Goal: Information Seeking & Learning: Learn about a topic

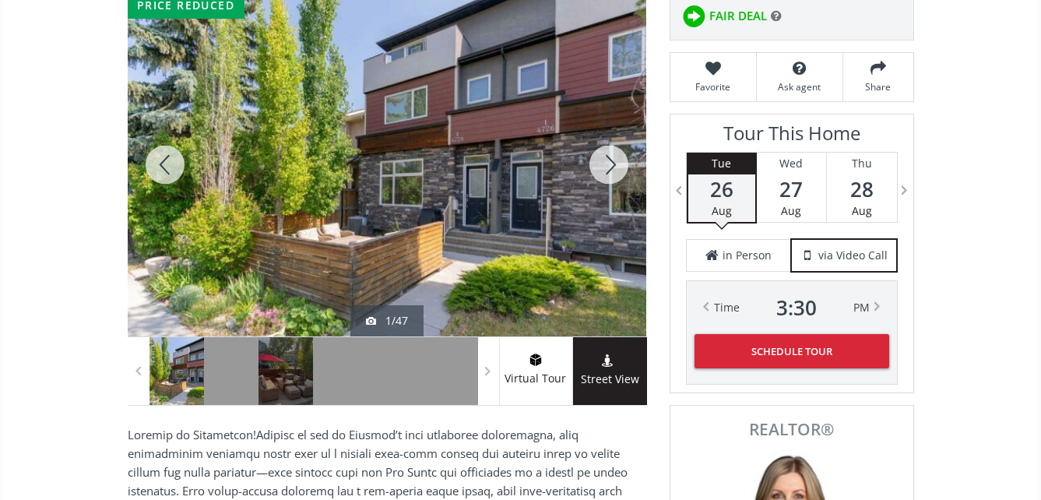
click at [496, 180] on div at bounding box center [387, 164] width 518 height 343
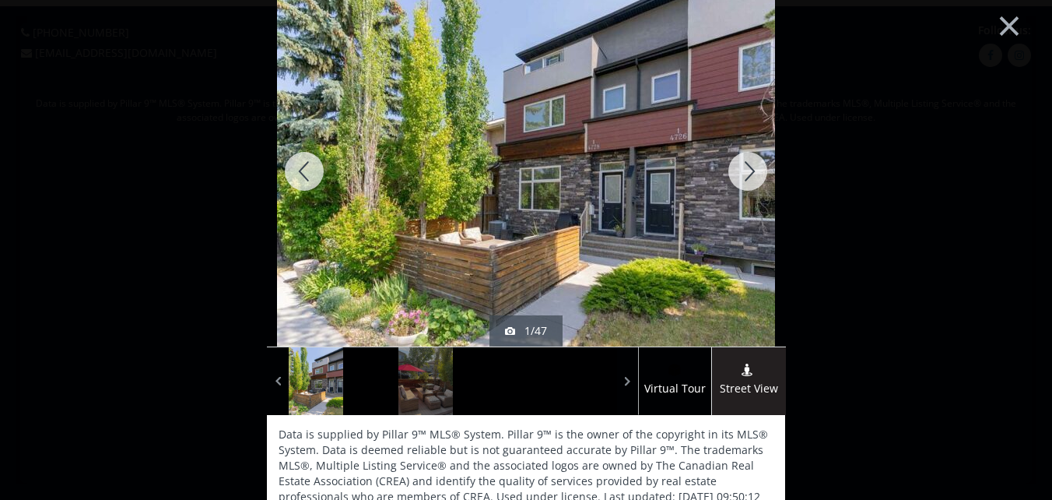
click at [748, 170] on div at bounding box center [748, 171] width 75 height 350
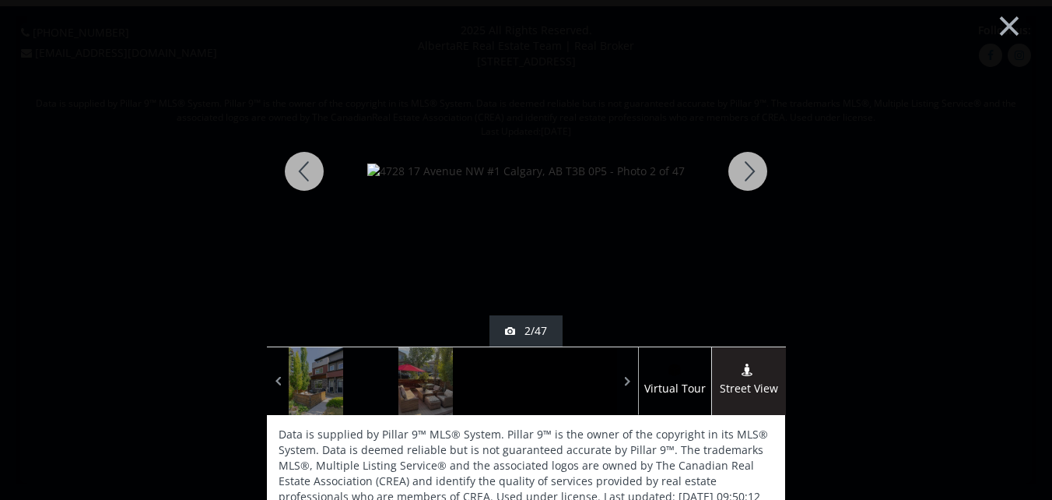
click at [750, 160] on div at bounding box center [748, 171] width 75 height 350
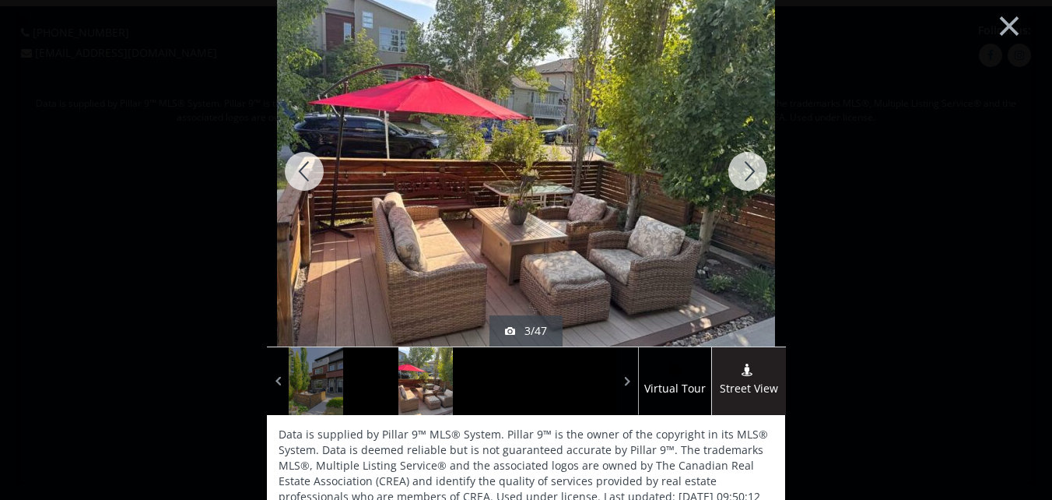
click at [300, 165] on div at bounding box center [304, 171] width 75 height 350
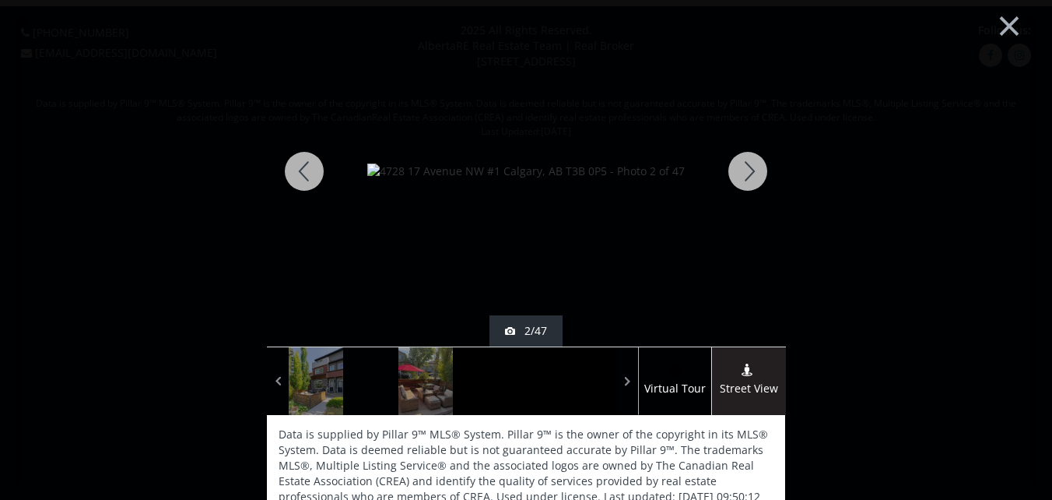
click at [746, 167] on div at bounding box center [748, 171] width 75 height 350
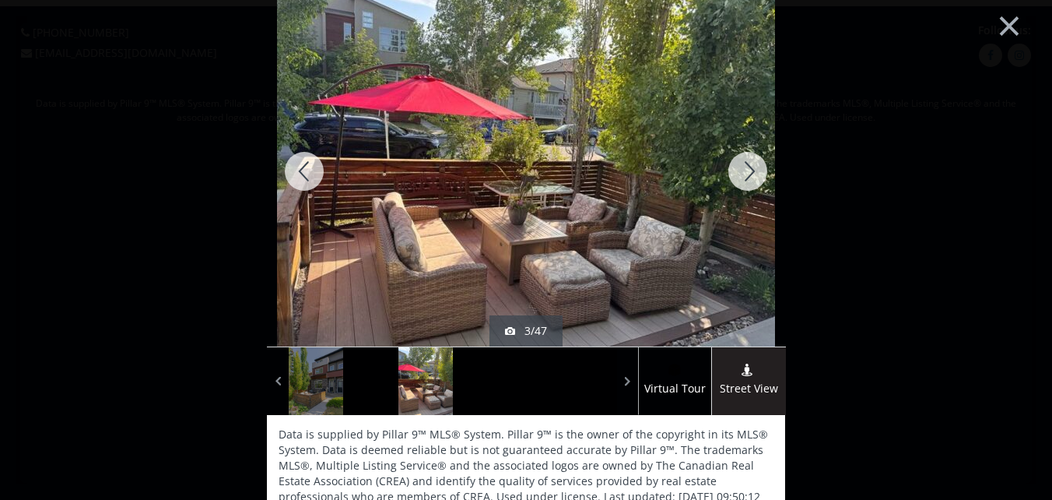
click at [747, 173] on div at bounding box center [748, 171] width 75 height 350
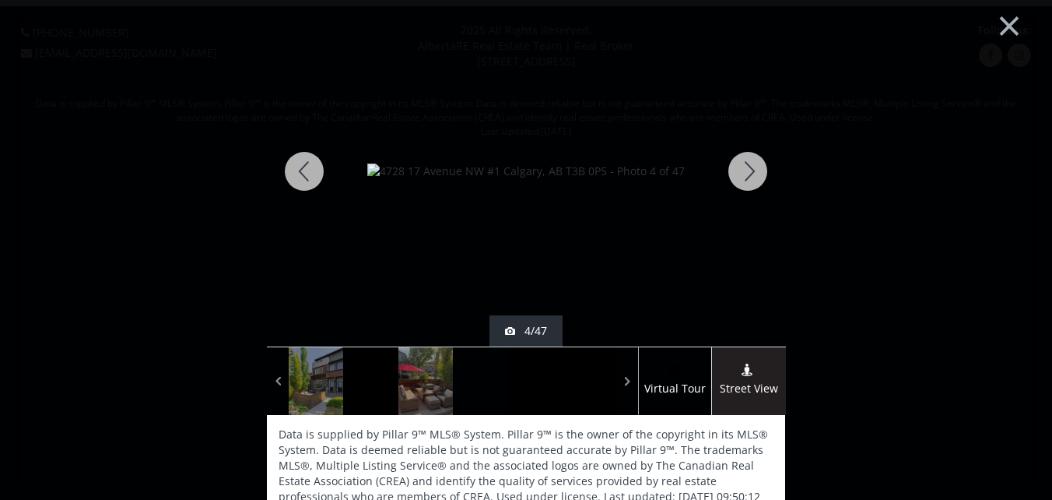
click at [741, 167] on div at bounding box center [748, 171] width 75 height 350
click at [743, 168] on div at bounding box center [748, 171] width 75 height 350
click at [743, 167] on div at bounding box center [748, 171] width 75 height 350
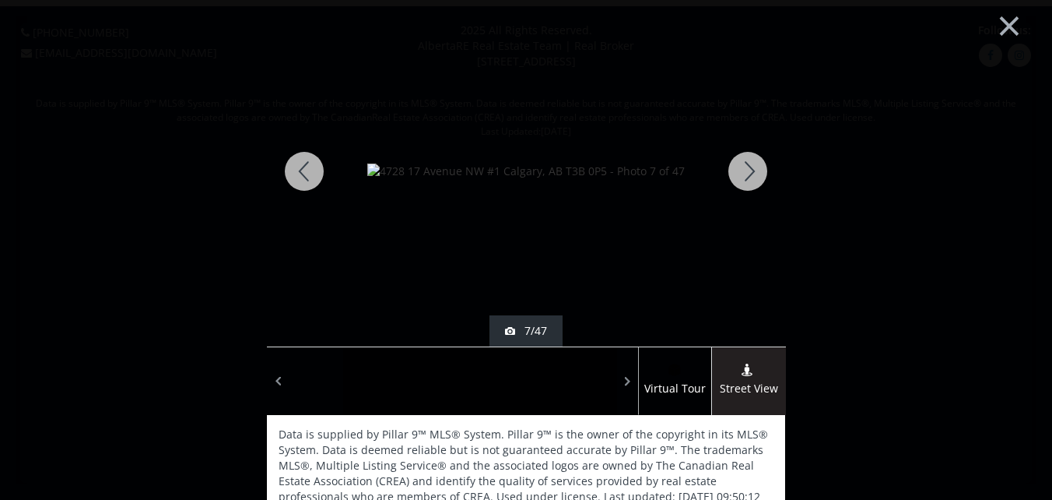
click at [743, 167] on div at bounding box center [748, 171] width 75 height 350
click at [745, 167] on div at bounding box center [748, 171] width 75 height 350
click at [745, 166] on div at bounding box center [748, 171] width 75 height 350
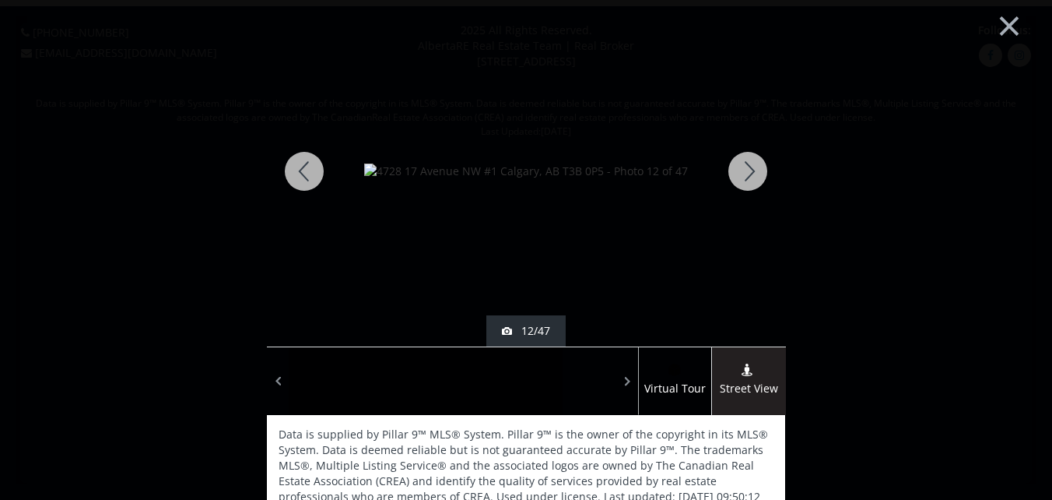
click at [745, 166] on div at bounding box center [748, 171] width 75 height 350
click at [746, 166] on div at bounding box center [748, 171] width 75 height 350
click at [744, 169] on div at bounding box center [748, 171] width 75 height 350
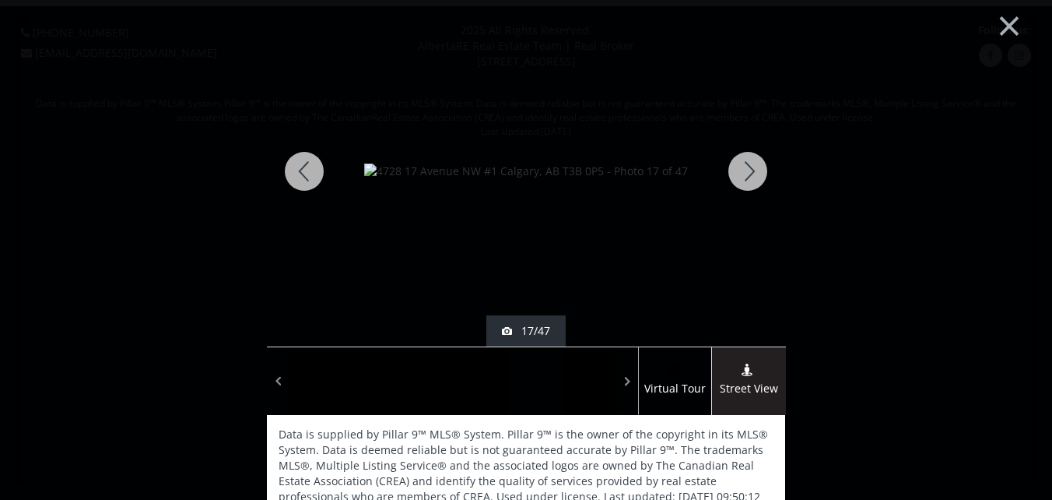
click at [744, 169] on div at bounding box center [748, 171] width 75 height 350
click at [747, 167] on div at bounding box center [748, 171] width 75 height 350
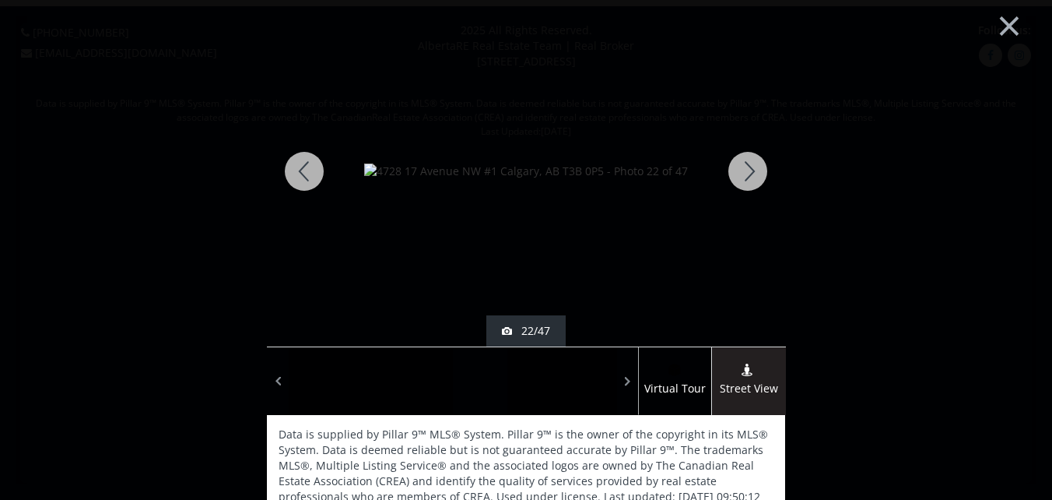
click at [747, 167] on div at bounding box center [748, 171] width 75 height 350
click at [748, 167] on div at bounding box center [748, 171] width 75 height 350
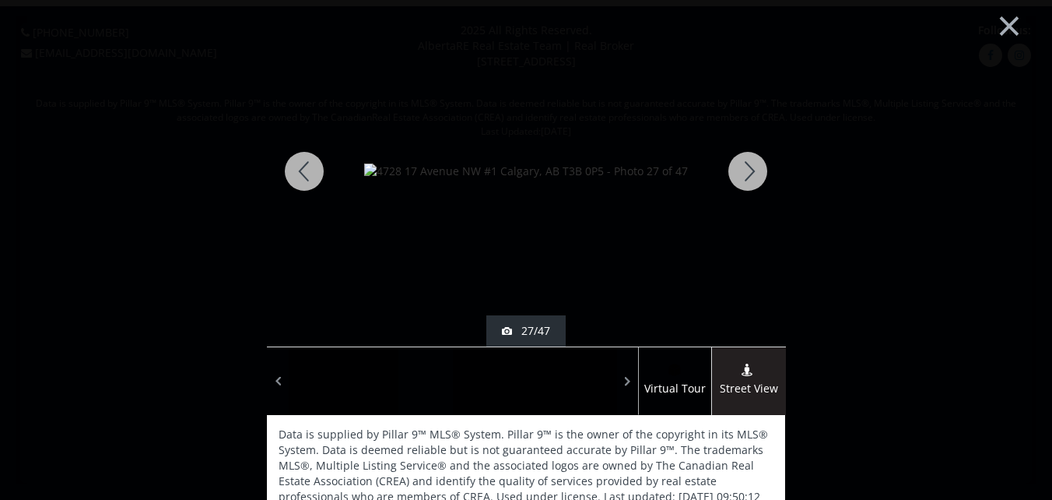
click at [748, 167] on div at bounding box center [748, 171] width 75 height 350
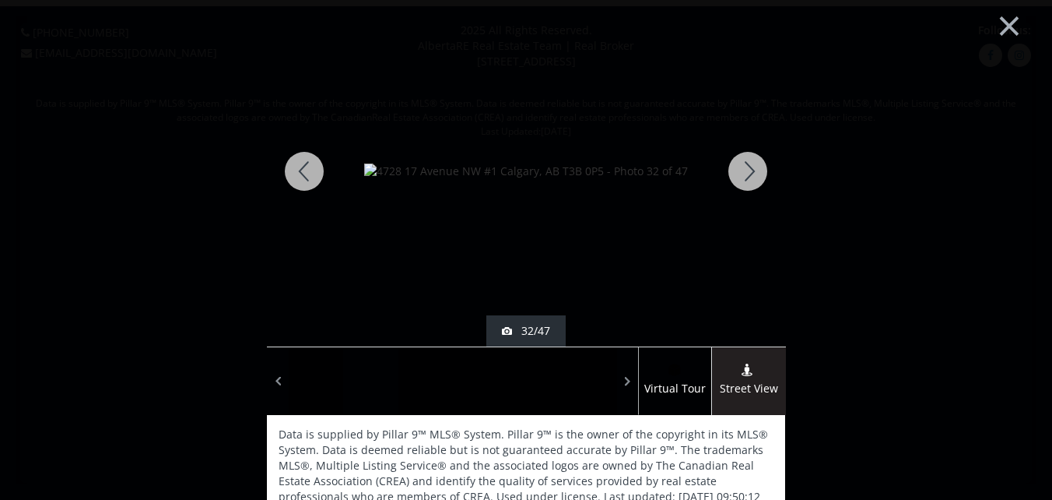
click at [748, 167] on div at bounding box center [748, 171] width 75 height 350
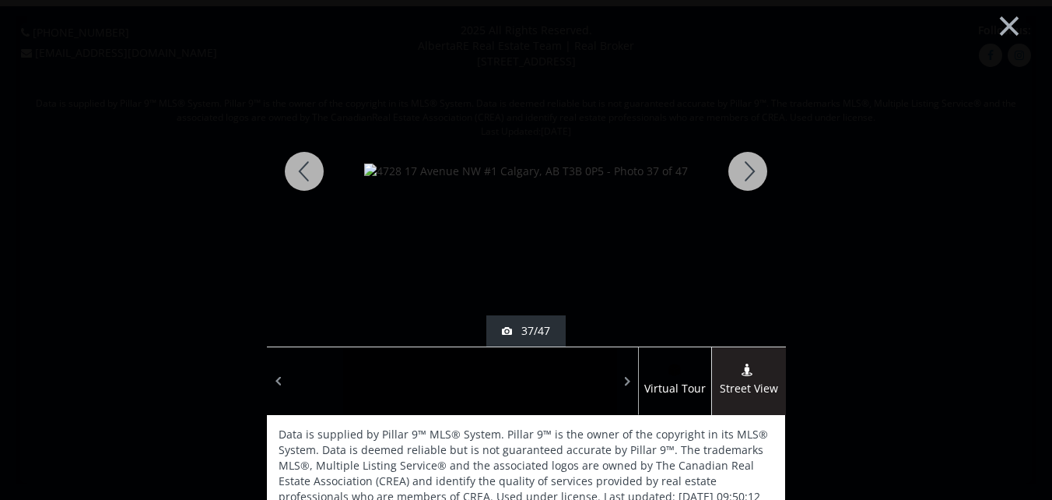
click at [748, 167] on div at bounding box center [748, 171] width 75 height 350
click at [745, 170] on div at bounding box center [748, 171] width 75 height 350
click at [746, 170] on div at bounding box center [748, 171] width 75 height 350
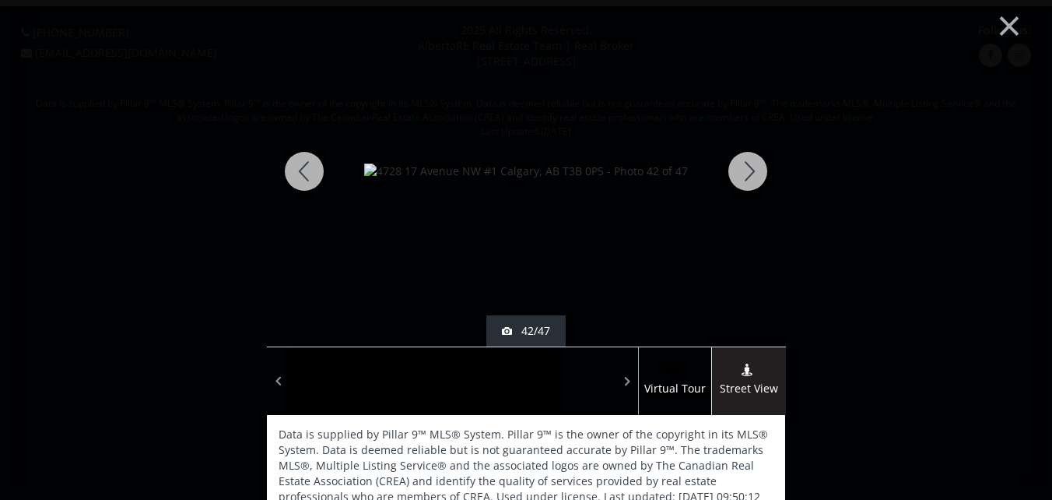
click at [746, 170] on div at bounding box center [748, 171] width 75 height 350
click at [745, 171] on div at bounding box center [748, 171] width 75 height 350
click at [743, 171] on div at bounding box center [748, 171] width 75 height 350
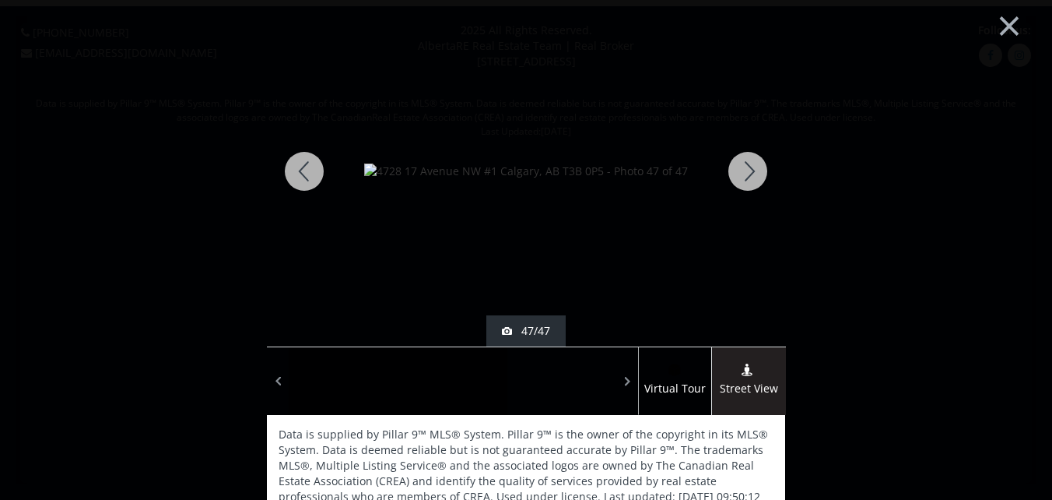
click at [743, 171] on div at bounding box center [748, 171] width 75 height 350
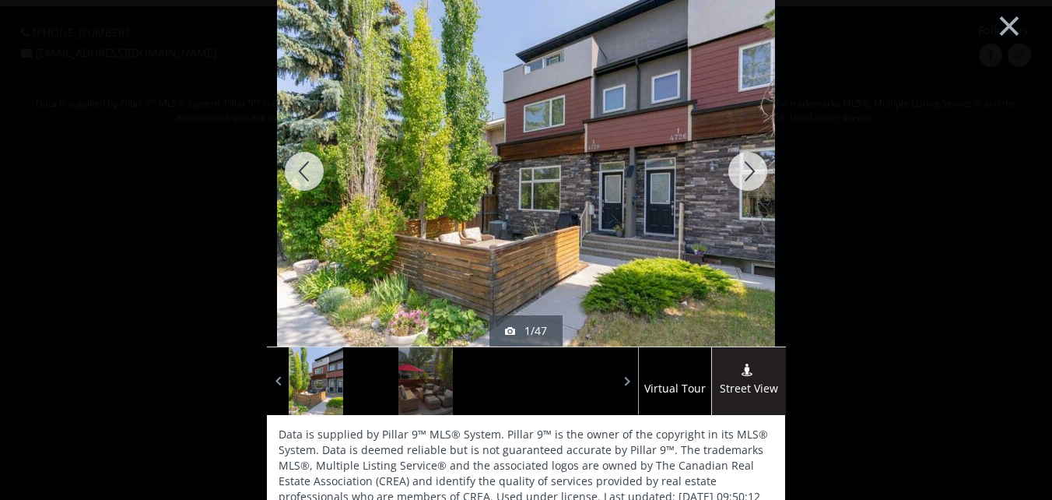
click at [741, 171] on div at bounding box center [748, 171] width 75 height 350
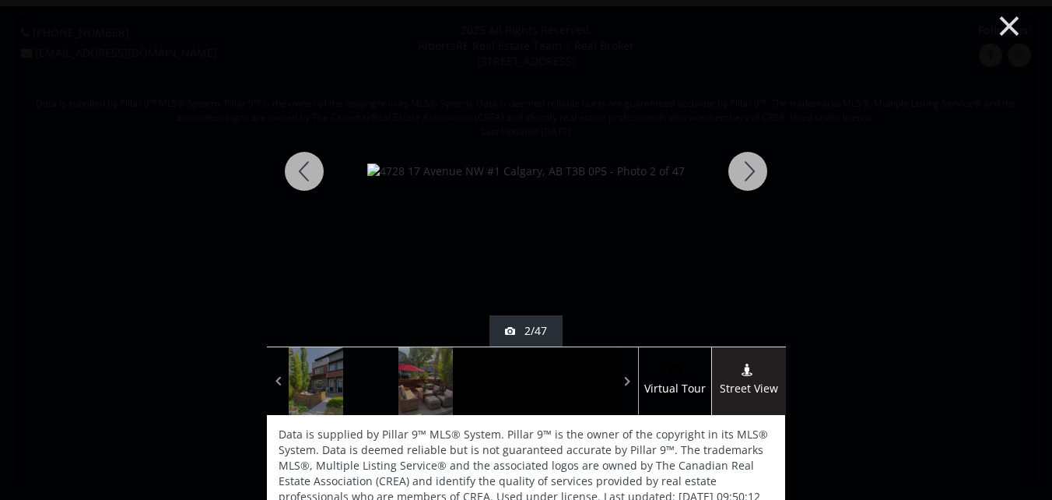
click at [993, 23] on button "×" at bounding box center [1010, 24] width 86 height 64
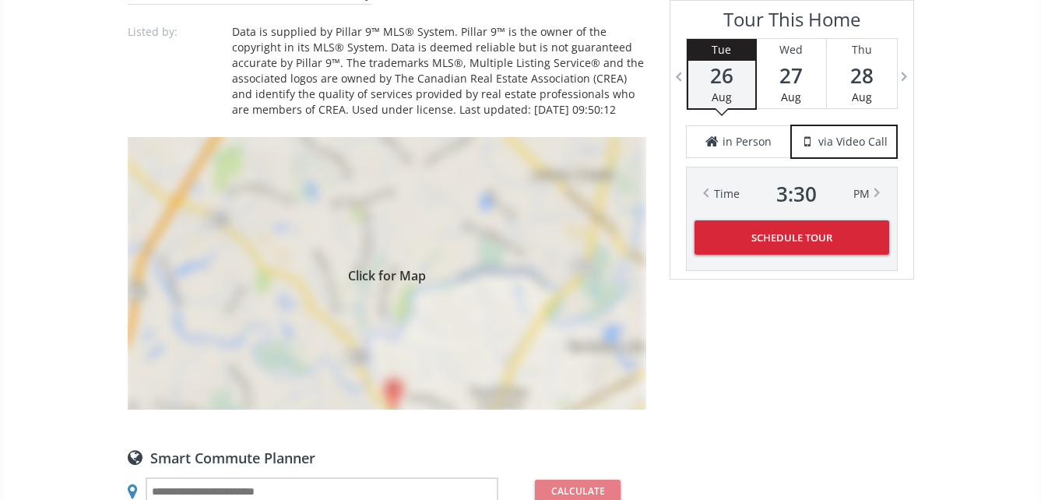
scroll to position [1323, 0]
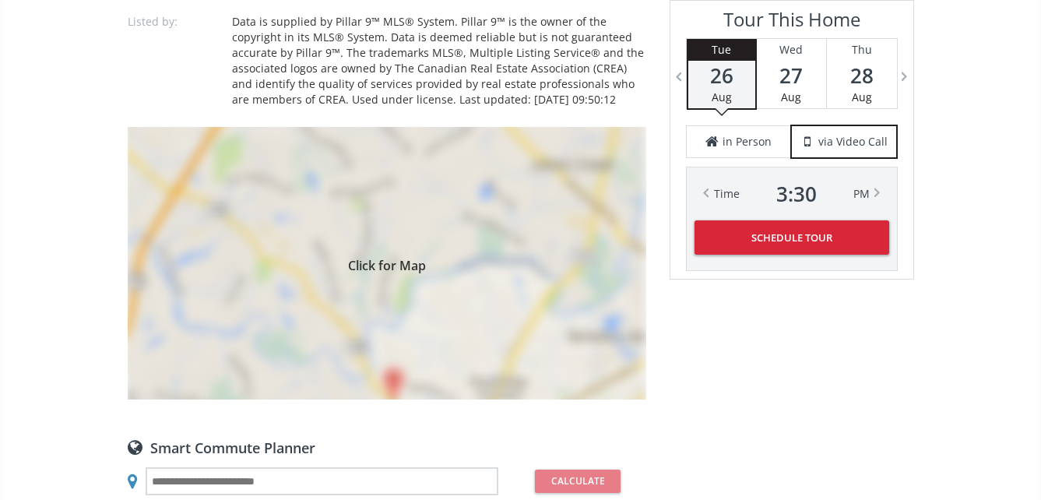
click at [388, 268] on span "Click for Map" at bounding box center [387, 263] width 518 height 12
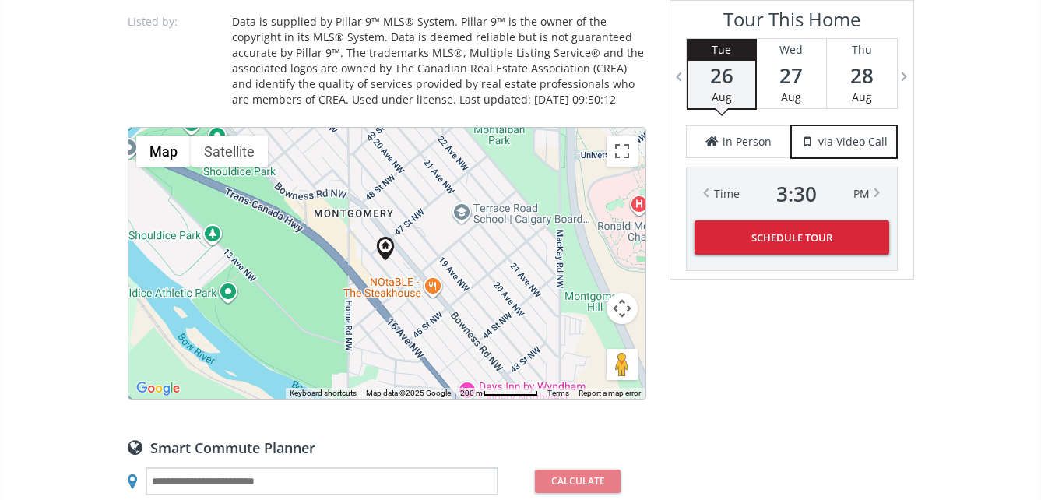
click at [392, 273] on div at bounding box center [386, 263] width 517 height 271
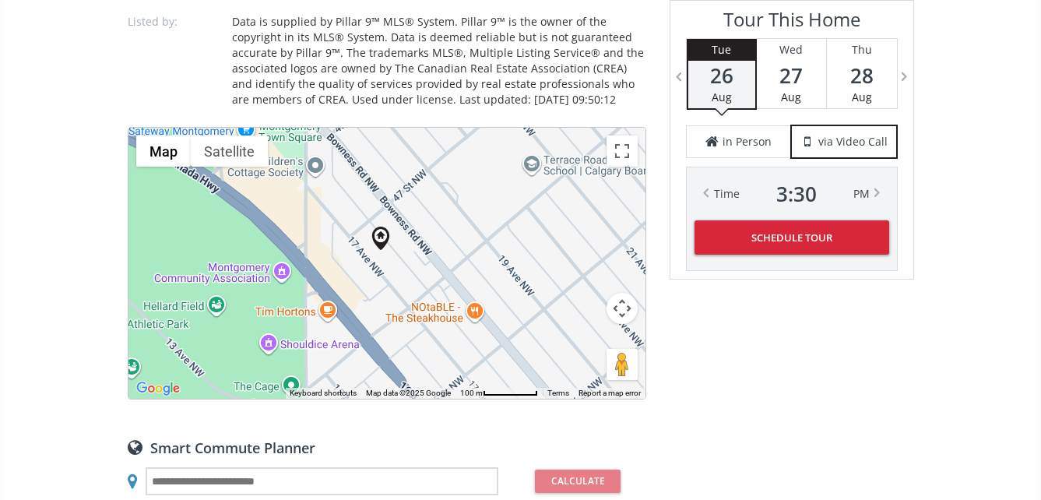
click at [392, 273] on div at bounding box center [386, 263] width 517 height 271
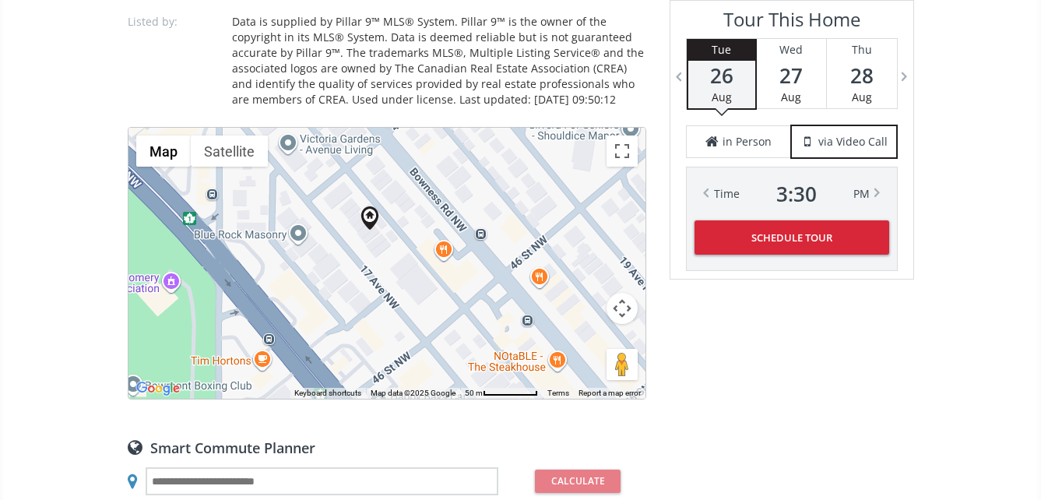
click at [371, 253] on div at bounding box center [386, 263] width 517 height 271
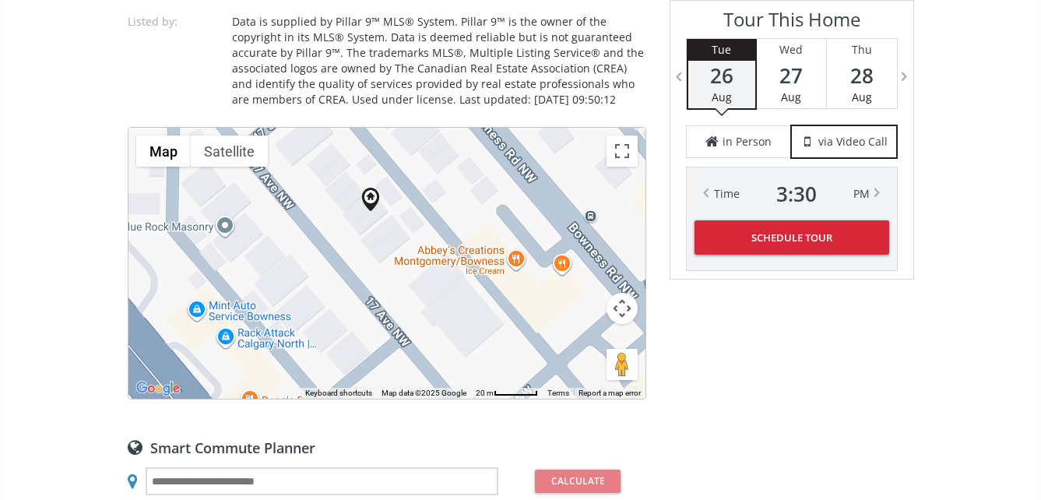
click at [349, 248] on div at bounding box center [386, 263] width 517 height 271
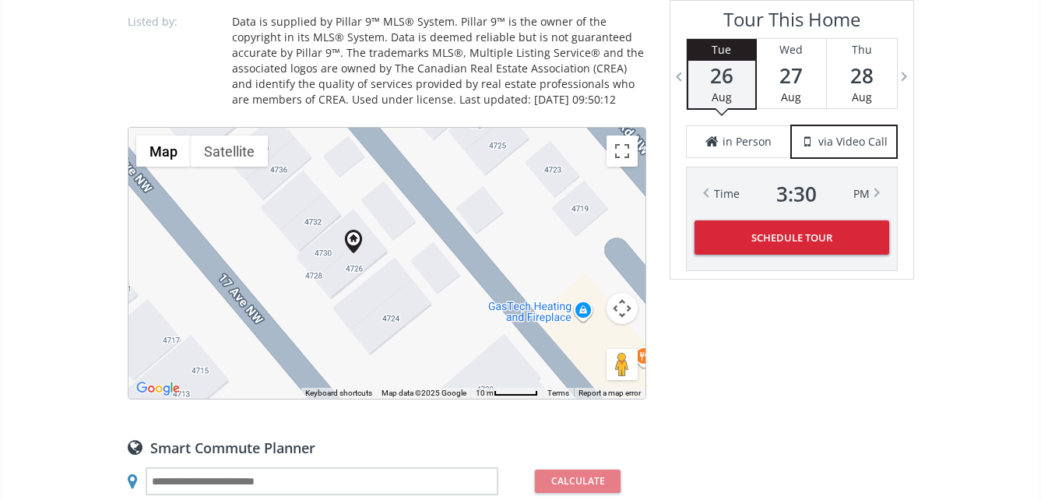
drag, startPoint x: 356, startPoint y: 236, endPoint x: 317, endPoint y: 314, distance: 87.0
click at [317, 314] on div at bounding box center [386, 263] width 517 height 271
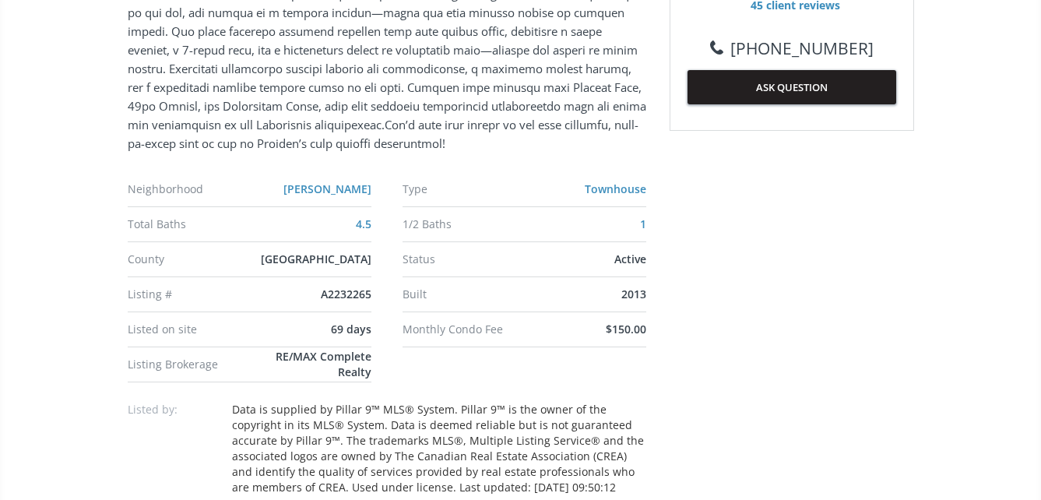
scroll to position [934, 0]
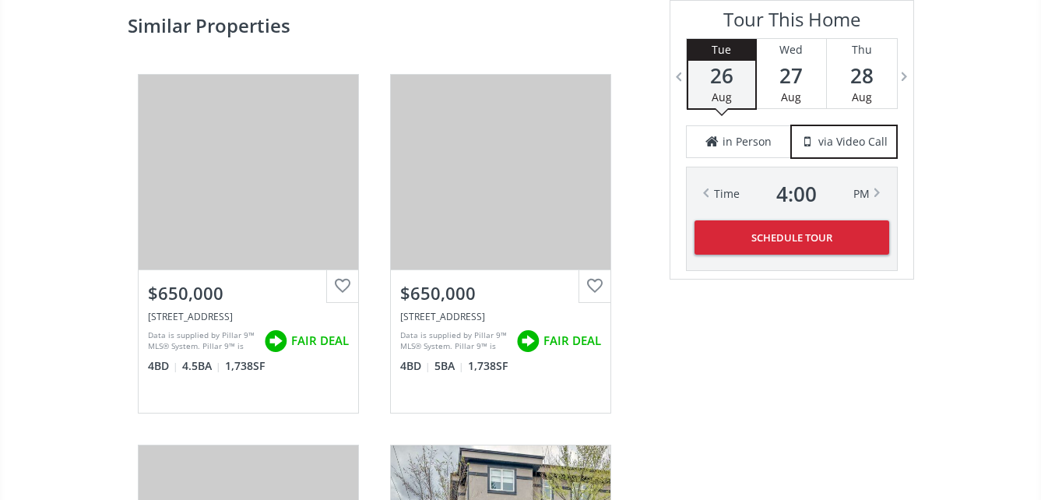
scroll to position [2569, 0]
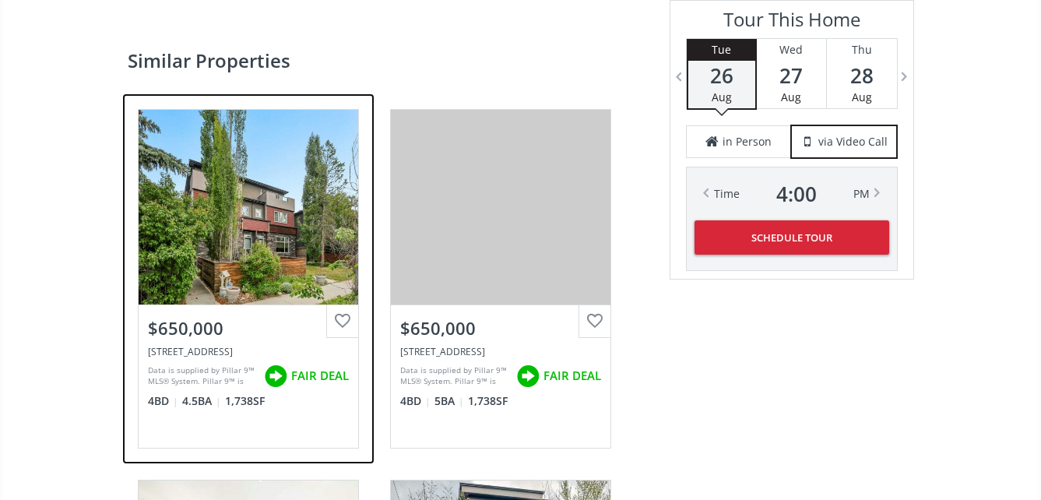
drag, startPoint x: 259, startPoint y: 220, endPoint x: 258, endPoint y: 229, distance: 8.7
click at [259, 221] on div "View Photos & Details" at bounding box center [249, 207] width 220 height 195
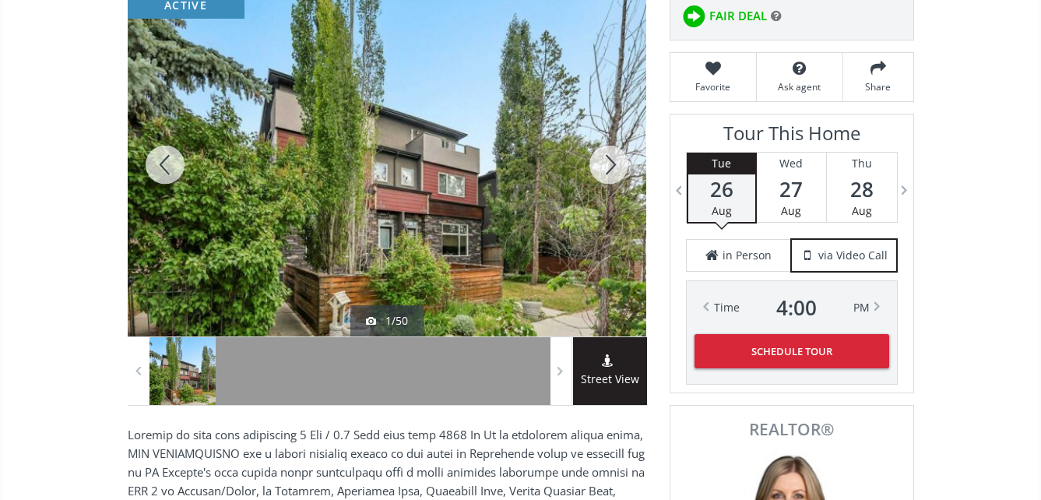
scroll to position [238, 0]
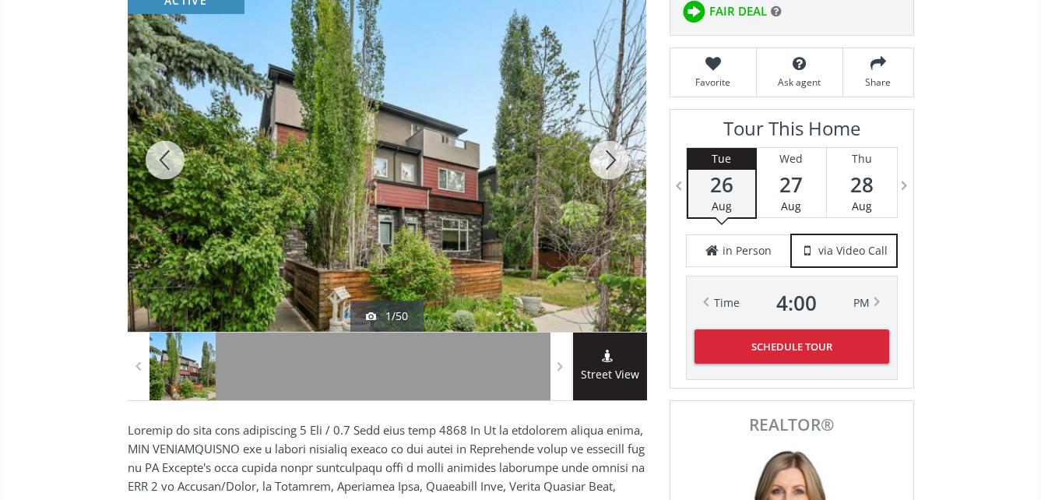
click at [407, 186] on div at bounding box center [387, 159] width 518 height 343
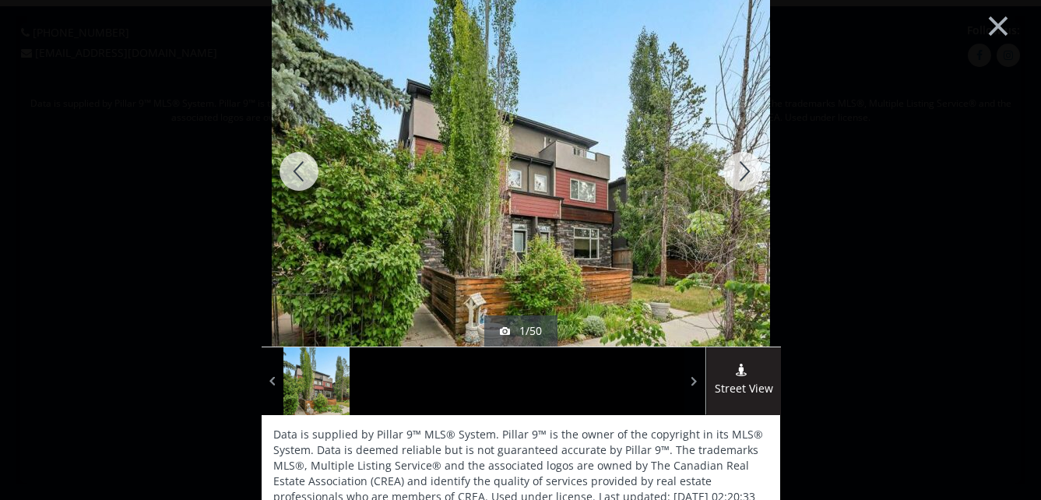
scroll to position [0, 0]
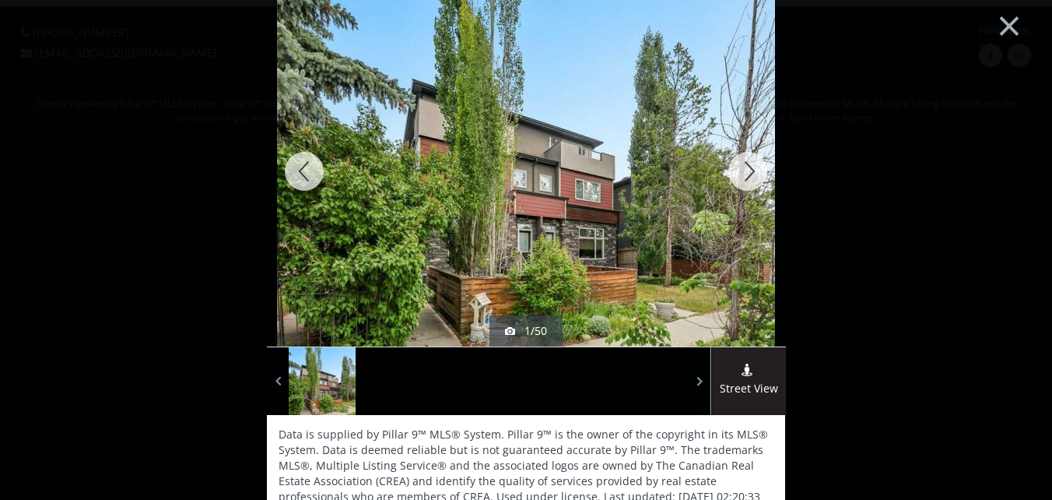
click at [746, 169] on div at bounding box center [748, 171] width 75 height 350
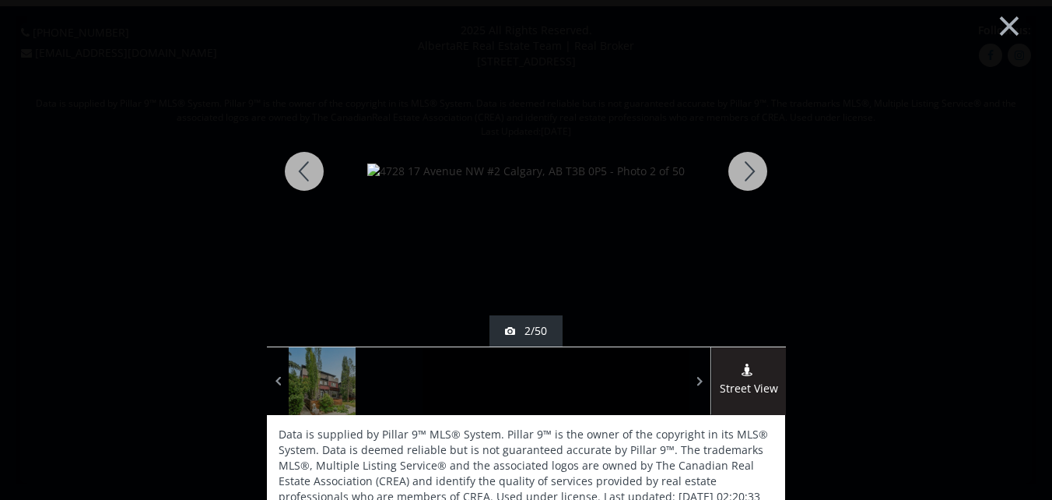
click at [747, 163] on div at bounding box center [748, 171] width 75 height 350
click at [747, 164] on div at bounding box center [748, 171] width 75 height 350
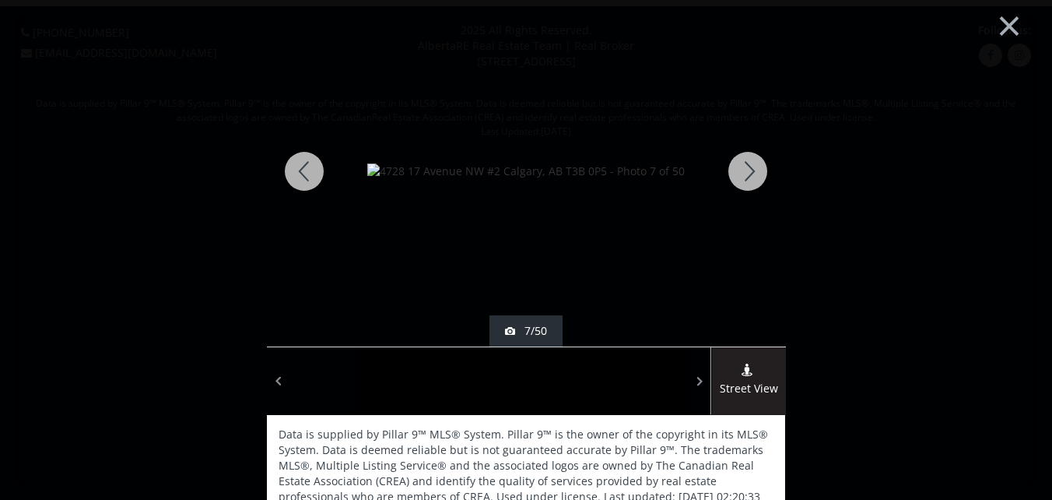
click at [747, 164] on div at bounding box center [748, 171] width 75 height 350
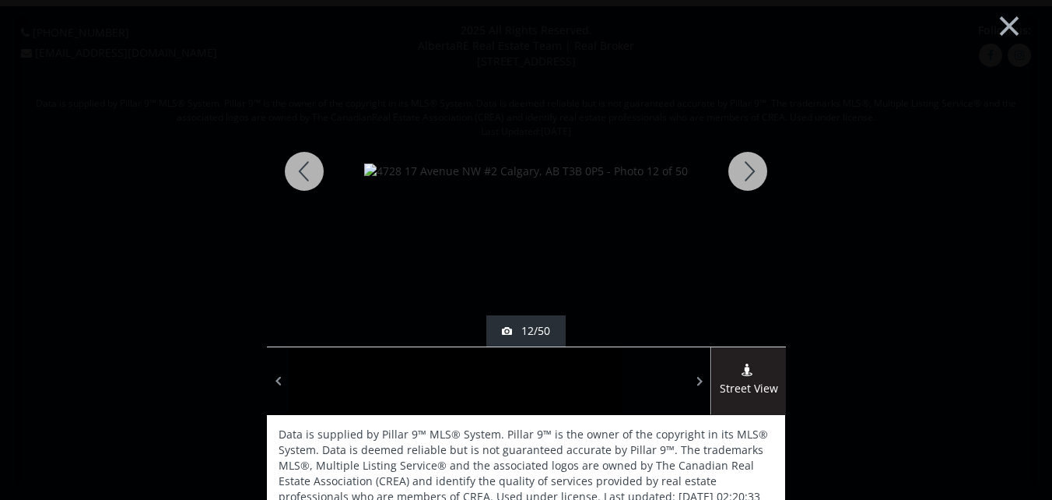
click at [747, 165] on div at bounding box center [748, 171] width 75 height 350
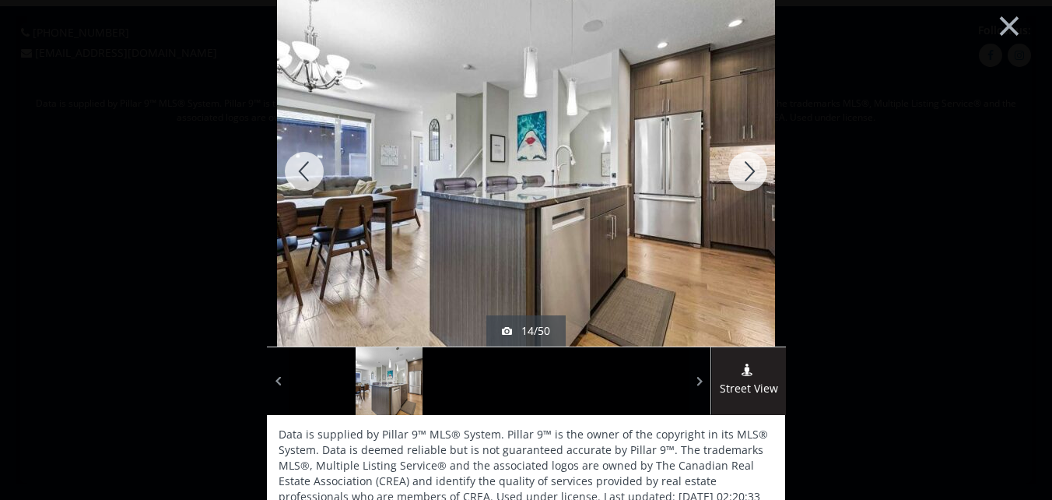
click at [747, 165] on div at bounding box center [748, 171] width 75 height 350
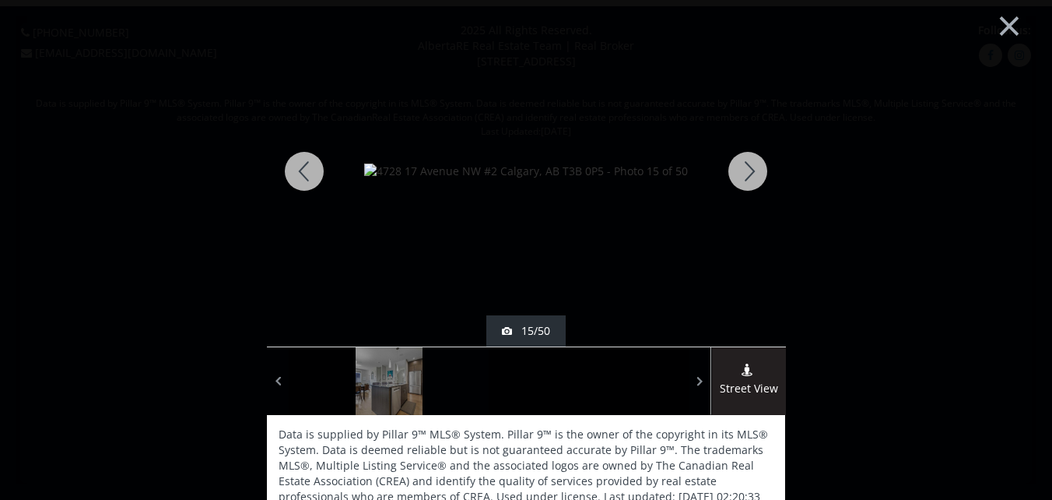
click at [748, 166] on div at bounding box center [748, 171] width 75 height 350
click at [748, 167] on div at bounding box center [748, 171] width 75 height 350
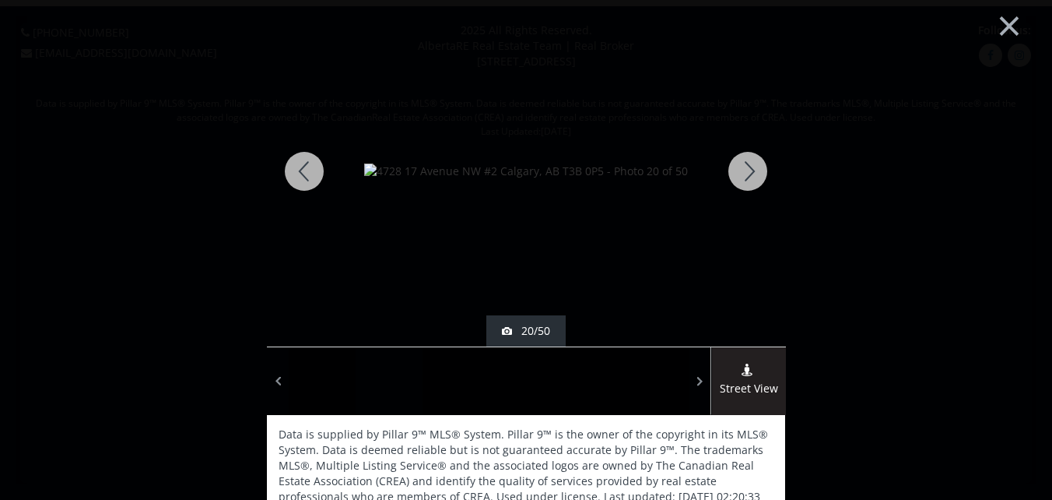
click at [748, 167] on div at bounding box center [748, 171] width 75 height 350
click at [748, 169] on div at bounding box center [748, 171] width 75 height 350
click at [749, 169] on div at bounding box center [748, 171] width 75 height 350
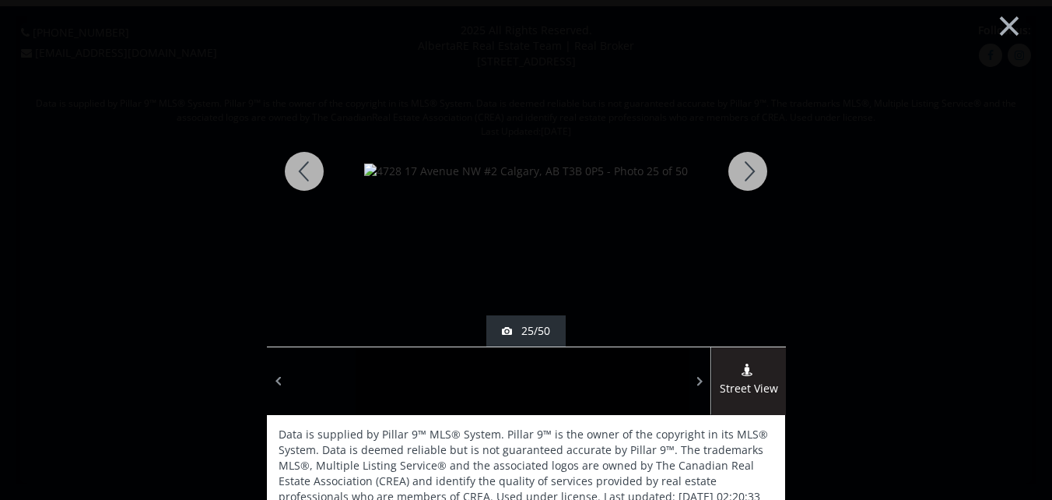
click at [749, 169] on div at bounding box center [748, 171] width 75 height 350
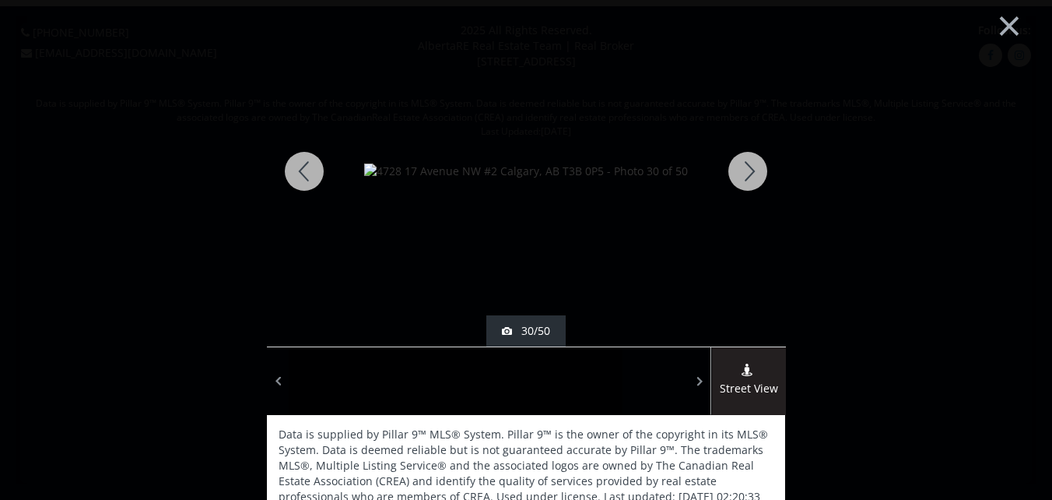
click at [749, 170] on div at bounding box center [748, 171] width 75 height 350
click at [750, 170] on div at bounding box center [748, 171] width 75 height 350
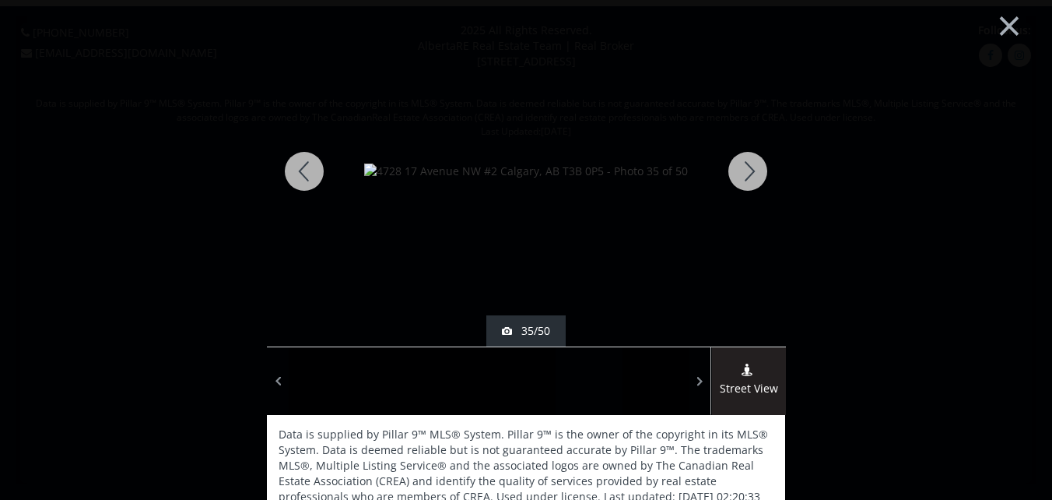
click at [750, 172] on div at bounding box center [748, 171] width 75 height 350
click at [750, 175] on div at bounding box center [748, 171] width 75 height 350
click at [740, 179] on div at bounding box center [748, 171] width 75 height 350
click at [740, 175] on div at bounding box center [748, 171] width 75 height 350
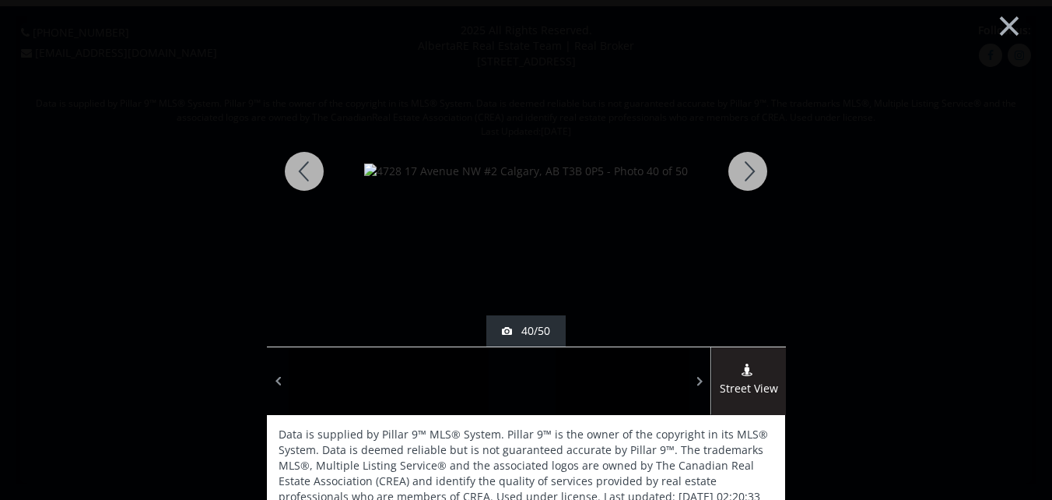
click at [744, 165] on div at bounding box center [748, 171] width 75 height 350
click at [743, 166] on div at bounding box center [748, 171] width 75 height 350
click at [741, 166] on div at bounding box center [748, 171] width 75 height 350
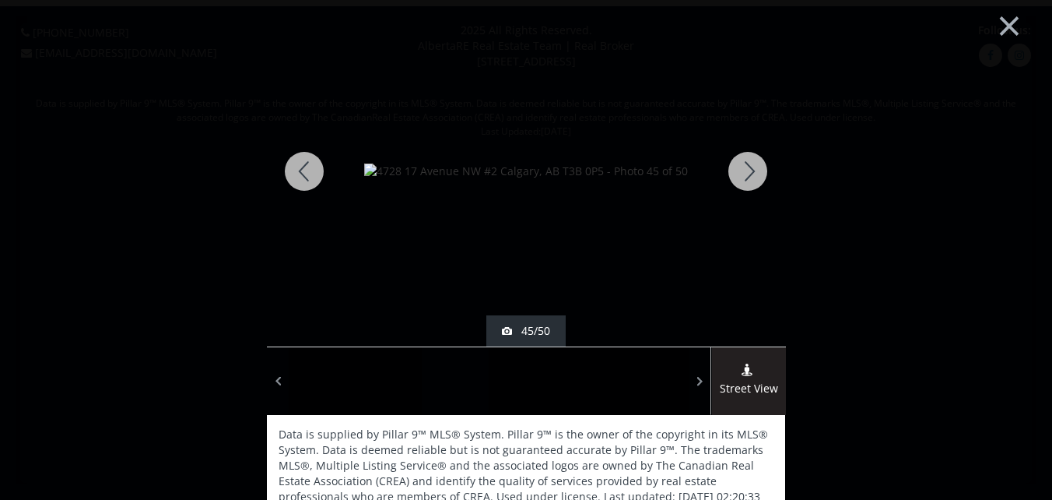
click at [741, 166] on div at bounding box center [748, 171] width 75 height 350
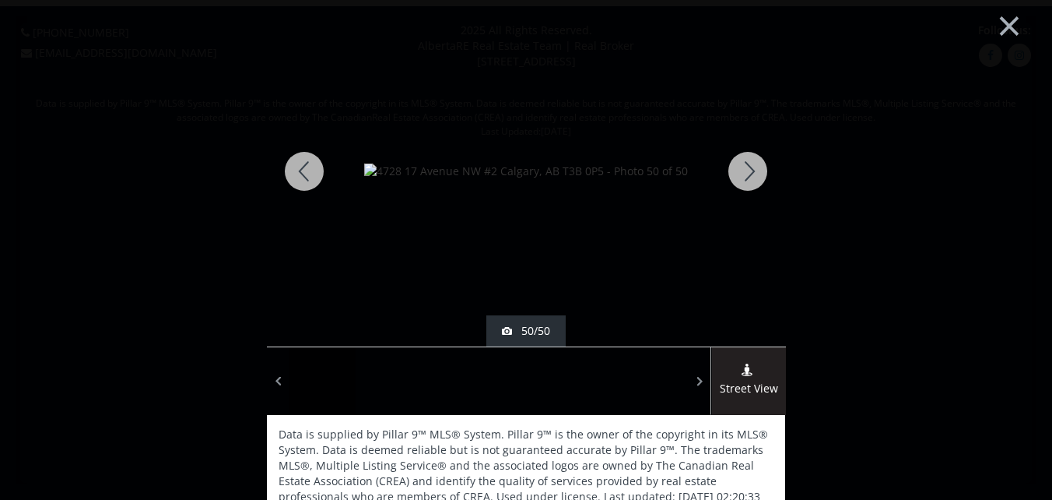
click at [740, 170] on div at bounding box center [748, 171] width 75 height 350
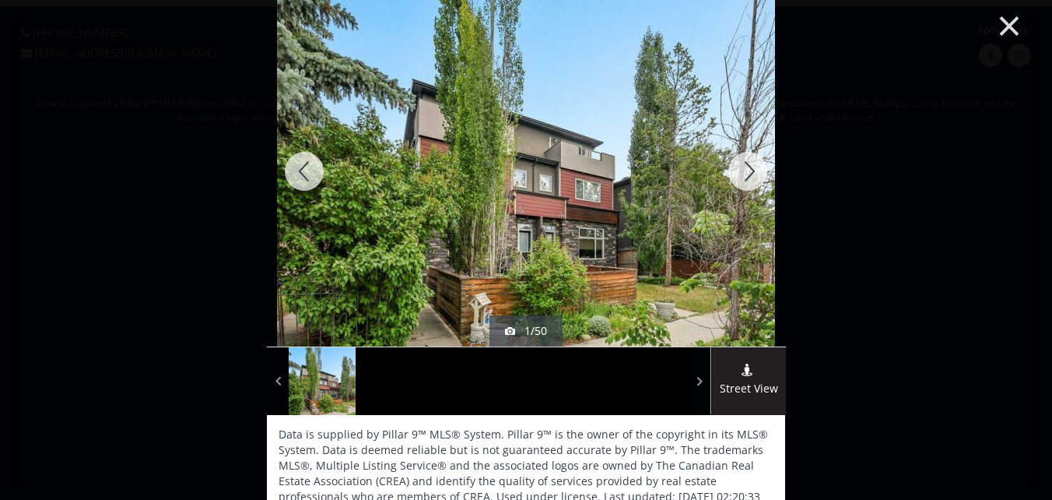
click at [996, 21] on button "×" at bounding box center [1010, 24] width 86 height 64
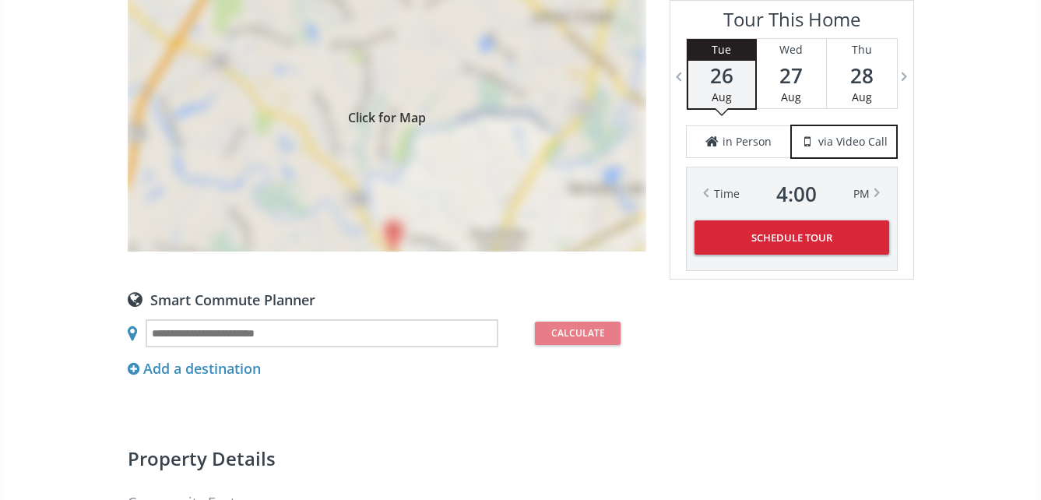
scroll to position [1246, 0]
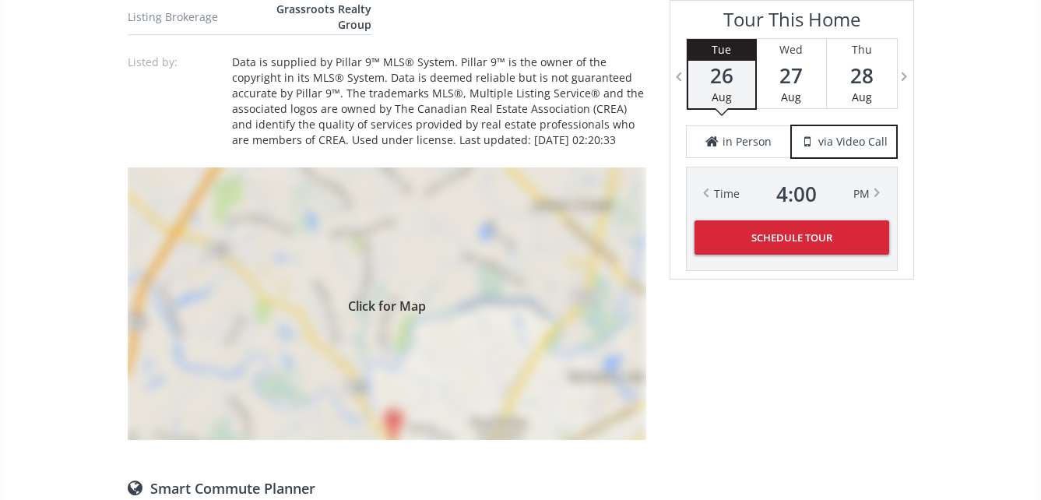
click at [399, 325] on div "Click for Map" at bounding box center [387, 303] width 518 height 272
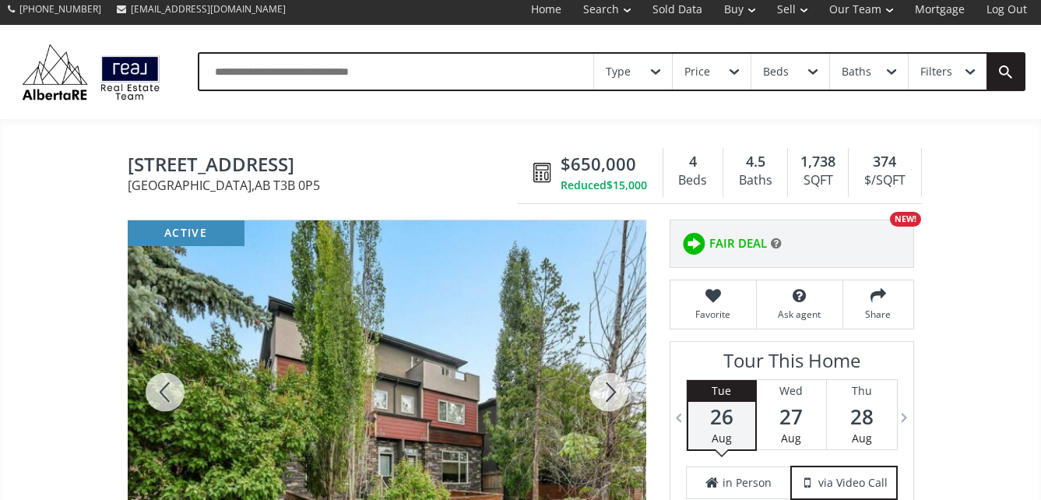
scroll to position [0, 0]
